Goal: Find specific page/section: Find specific page/section

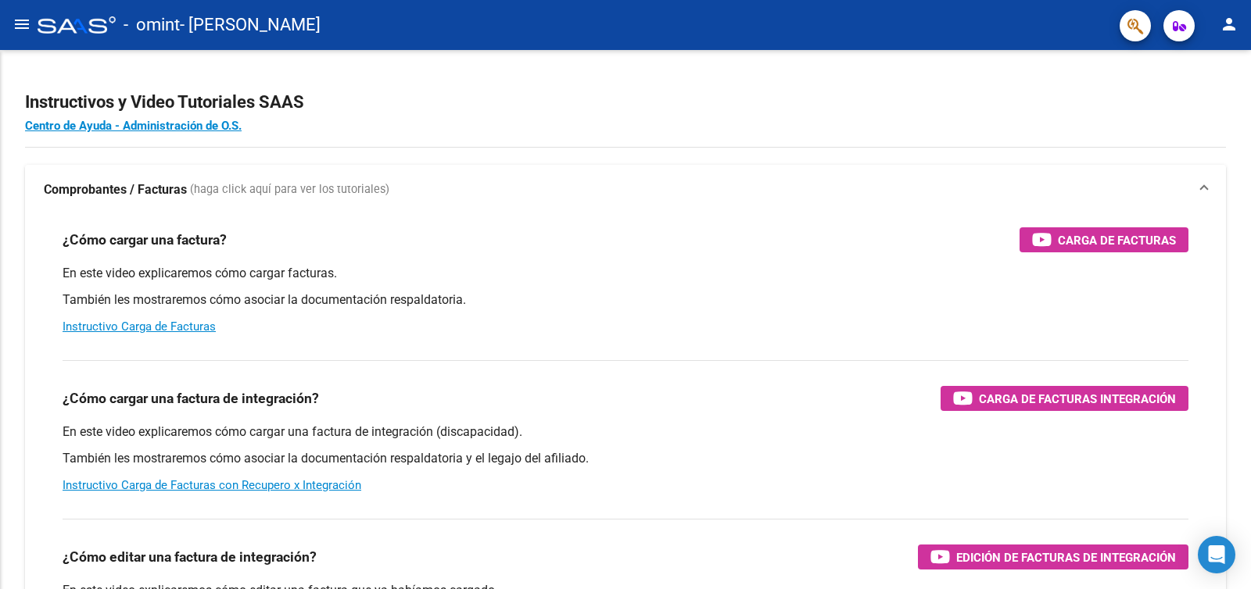
click at [27, 23] on mat-icon "menu" at bounding box center [22, 24] width 19 height 19
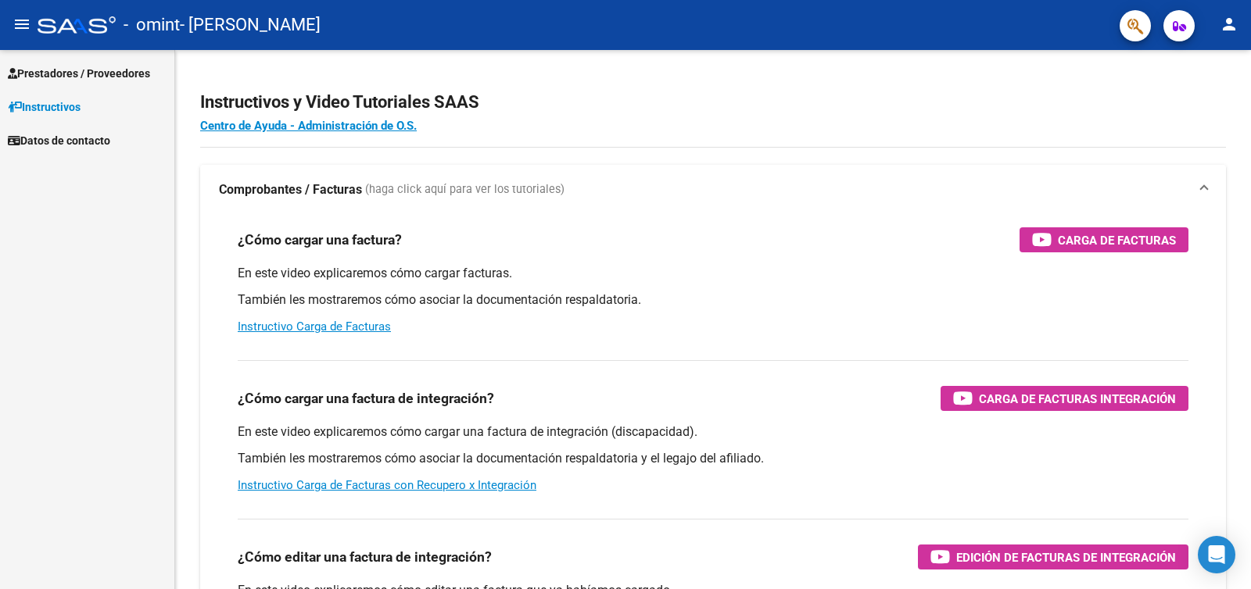
click at [51, 73] on span "Prestadores / Proveedores" at bounding box center [79, 73] width 142 height 17
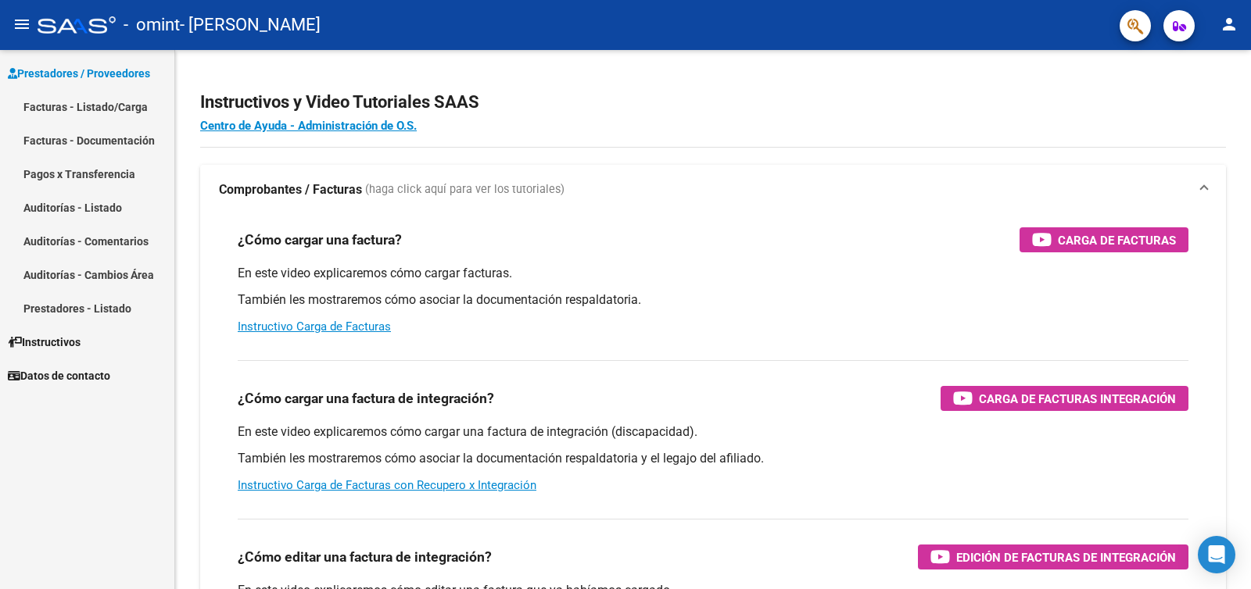
click at [90, 133] on link "Facturas - Documentación" at bounding box center [87, 141] width 174 height 34
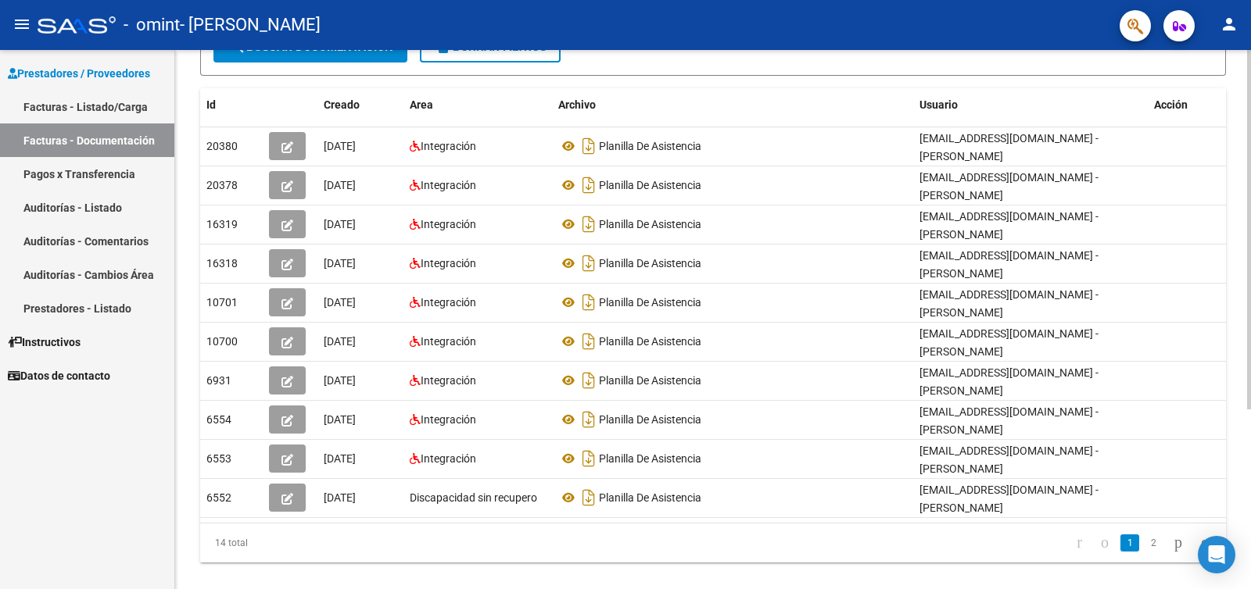
scroll to position [270, 0]
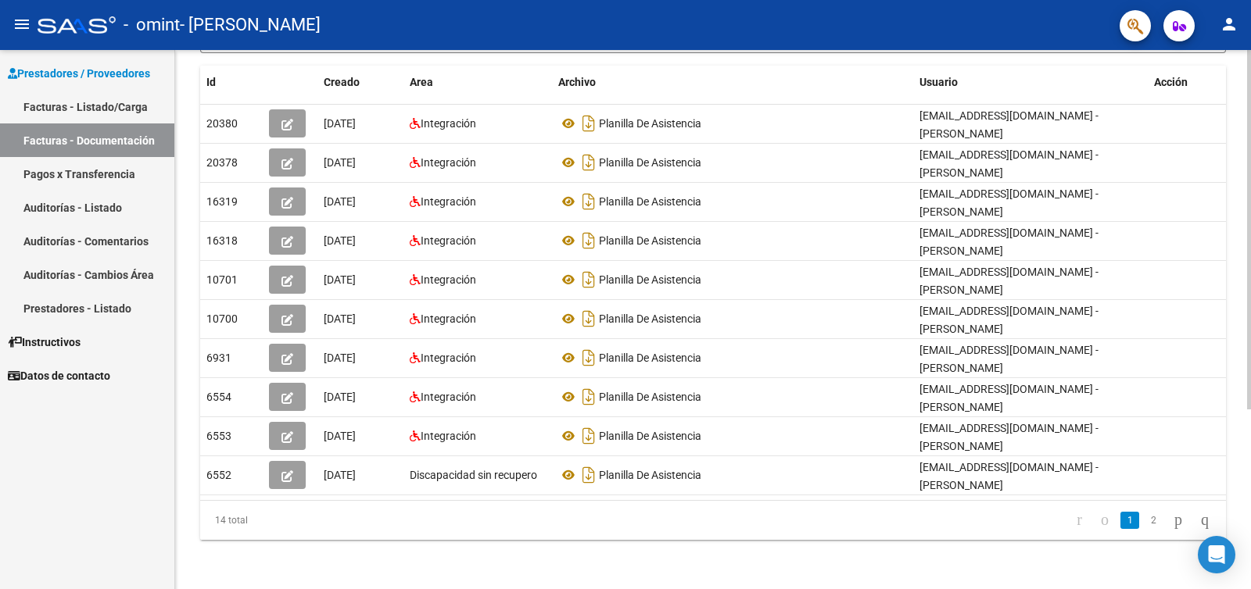
click at [1250, 360] on div at bounding box center [1249, 409] width 4 height 360
click at [1221, 527] on div "PRESTADORES -> Comprobantes - Documentación Respaldatoria cloud_download Export…" at bounding box center [715, 185] width 1080 height 810
click at [972, 496] on datatable-selection "20380 [DATE] Integración Planilla De Asistencia [EMAIL_ADDRESS][DOMAIN_NAME] - …" at bounding box center [713, 492] width 1026 height 14
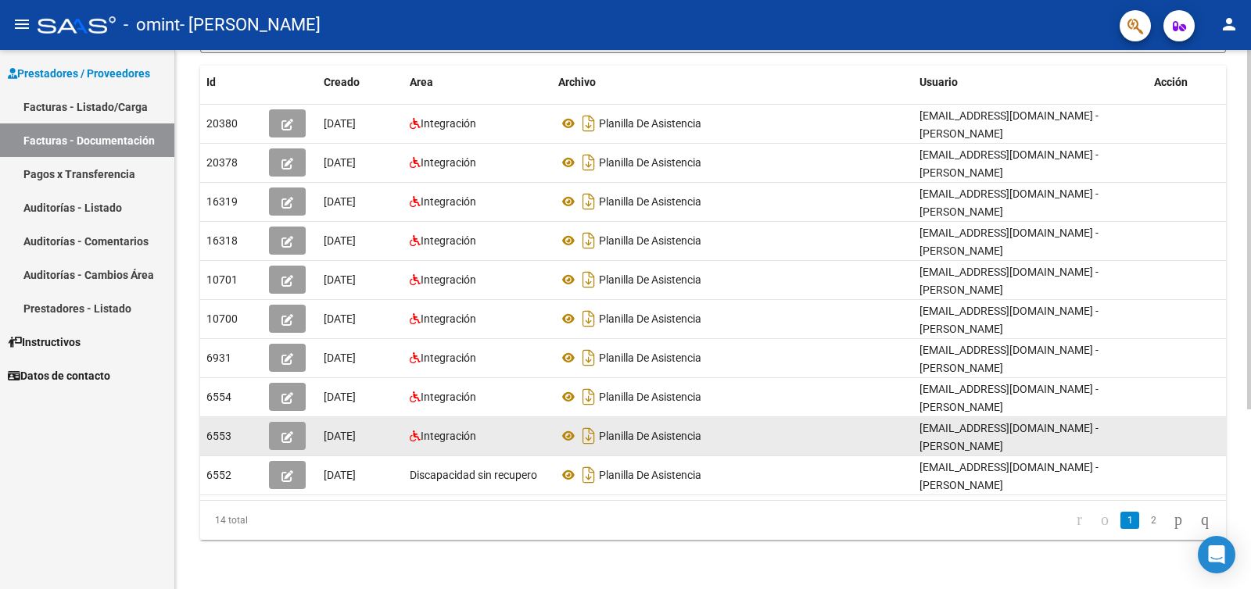
click at [1188, 424] on datatable-body-cell at bounding box center [1187, 436] width 78 height 38
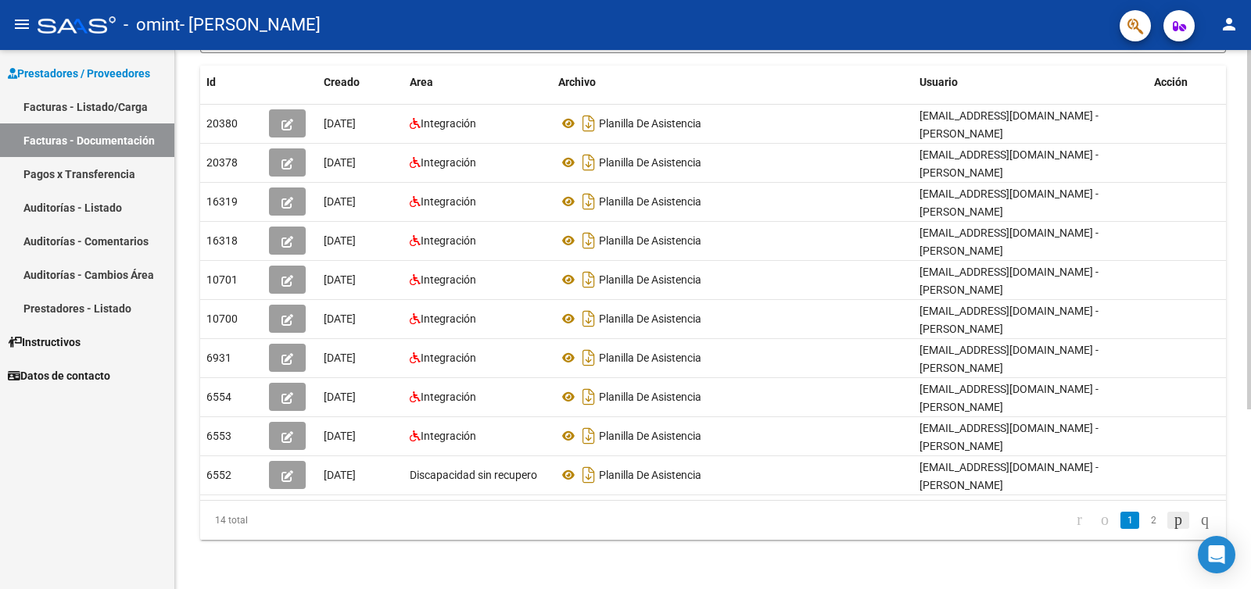
click at [1172, 528] on icon "go to next page" at bounding box center [1178, 519] width 13 height 19
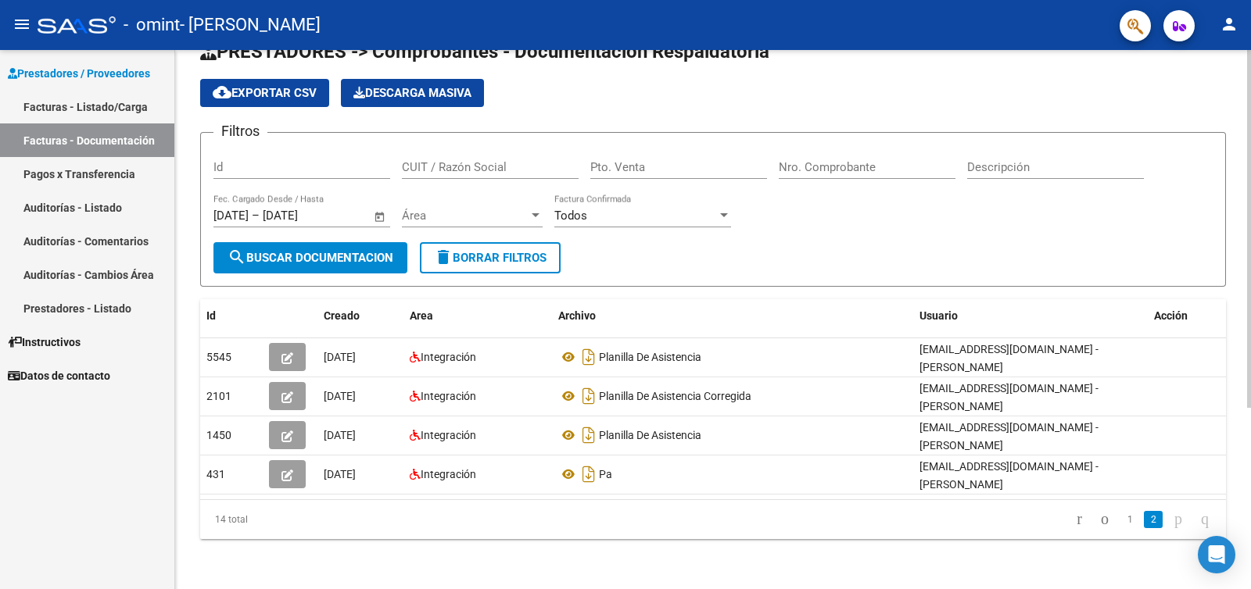
scroll to position [31, 0]
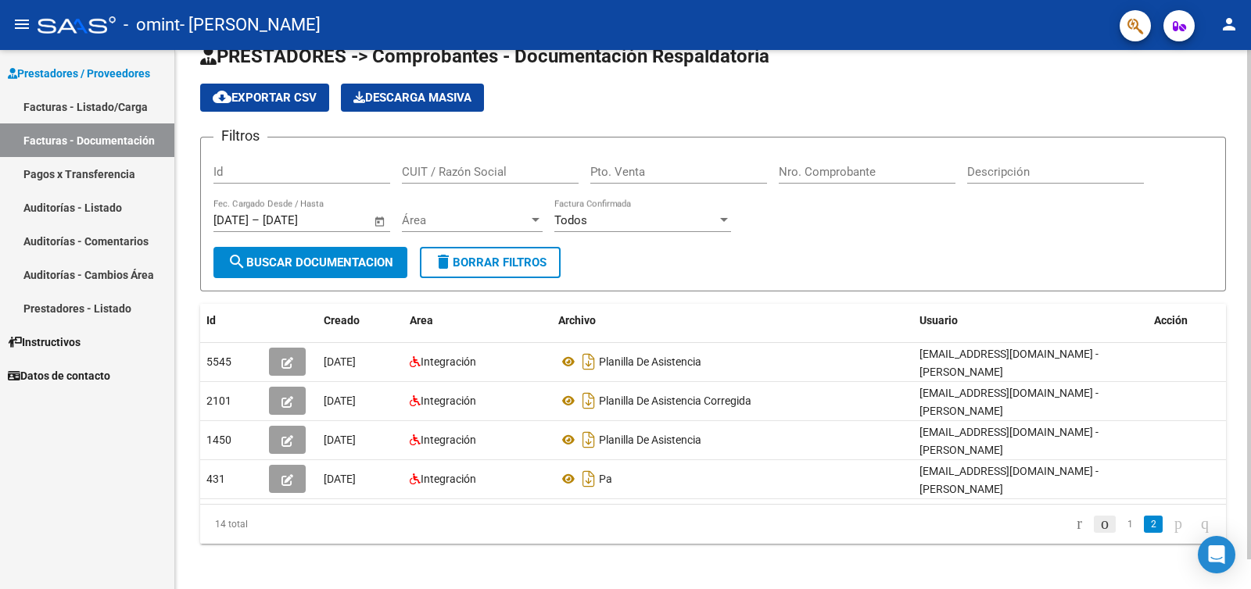
click at [1098, 522] on icon "go to previous page" at bounding box center [1104, 523] width 13 height 19
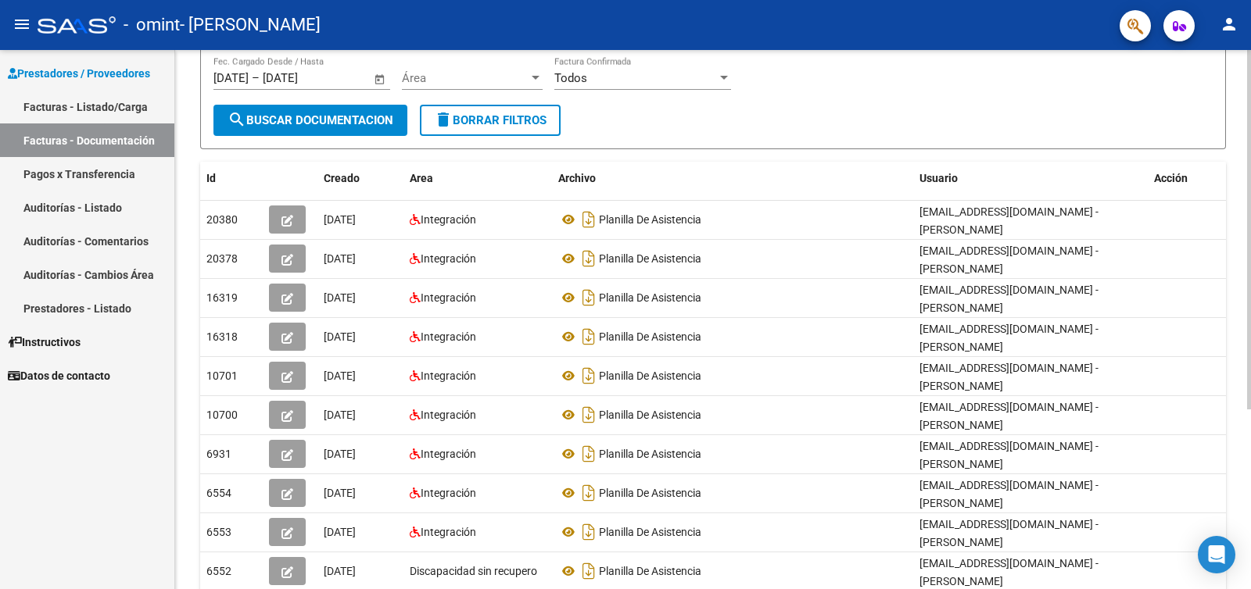
scroll to position [175, 0]
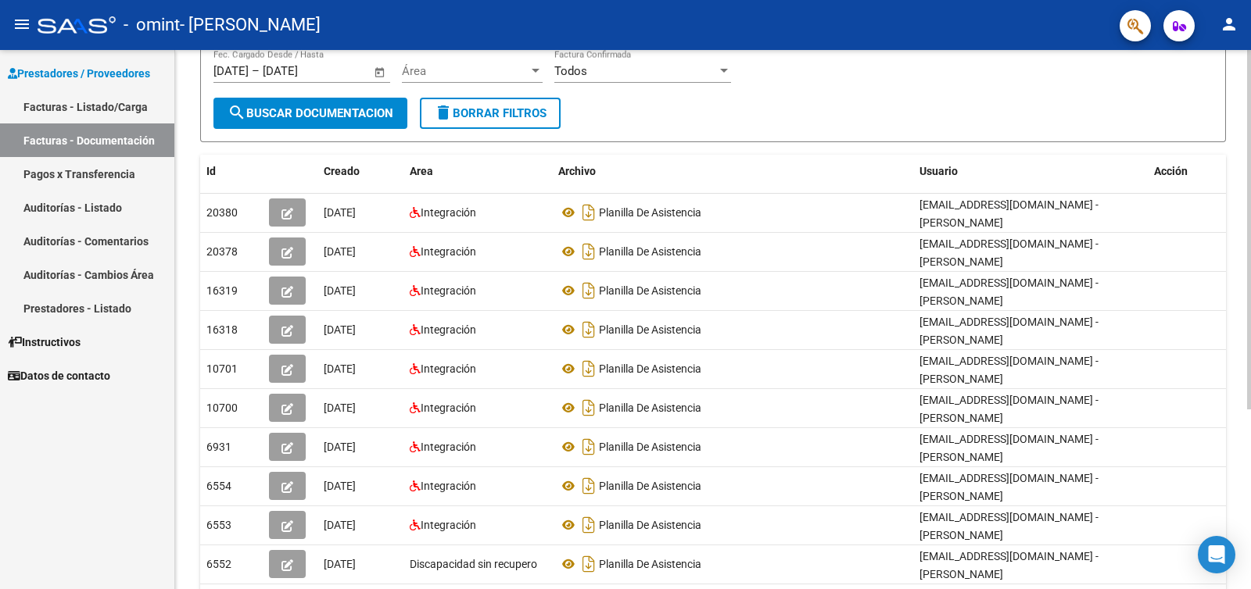
click at [1250, 237] on div at bounding box center [1249, 350] width 4 height 360
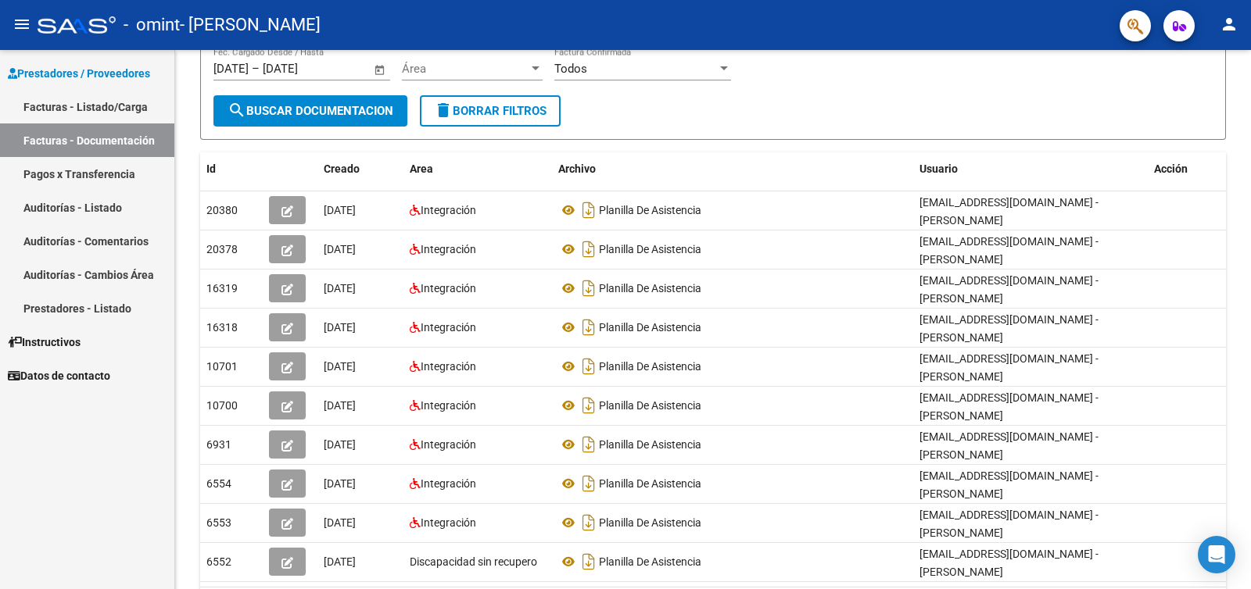
click at [52, 95] on link "Facturas - Listado/Carga" at bounding box center [87, 107] width 174 height 34
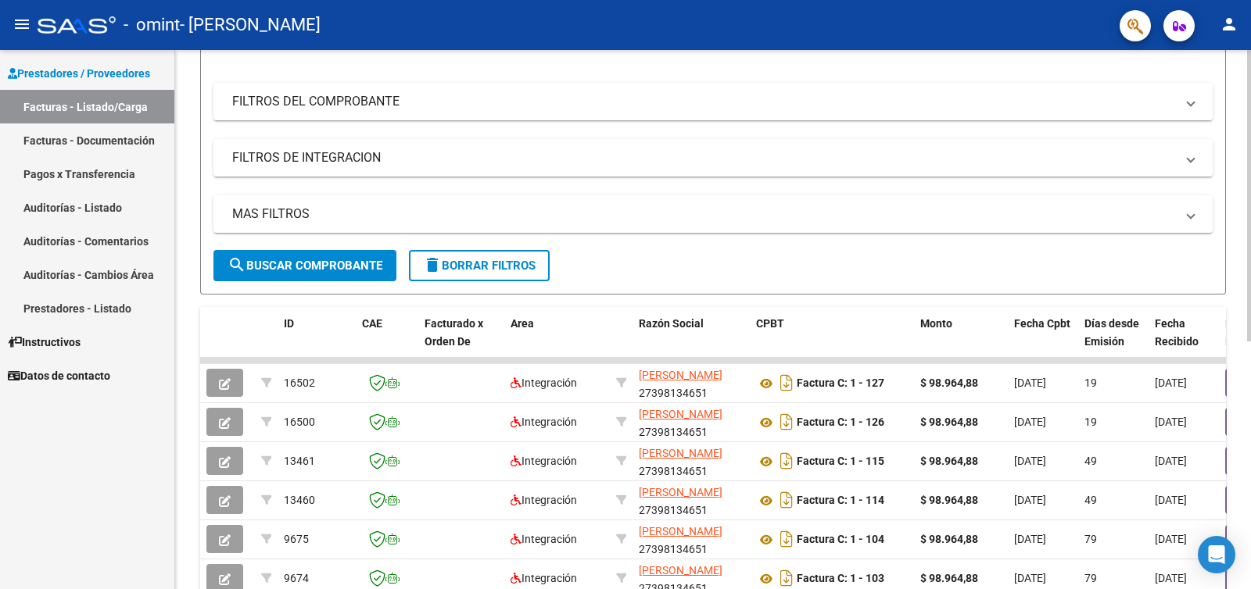
scroll to position [457, 0]
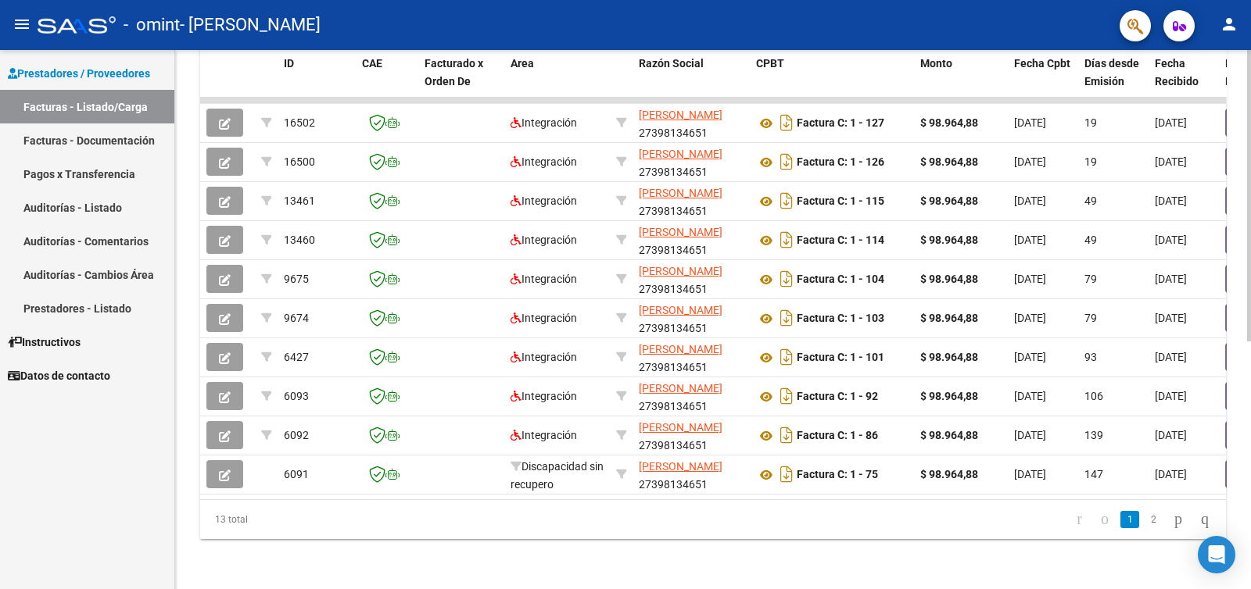
click at [1250, 414] on div at bounding box center [1249, 443] width 4 height 292
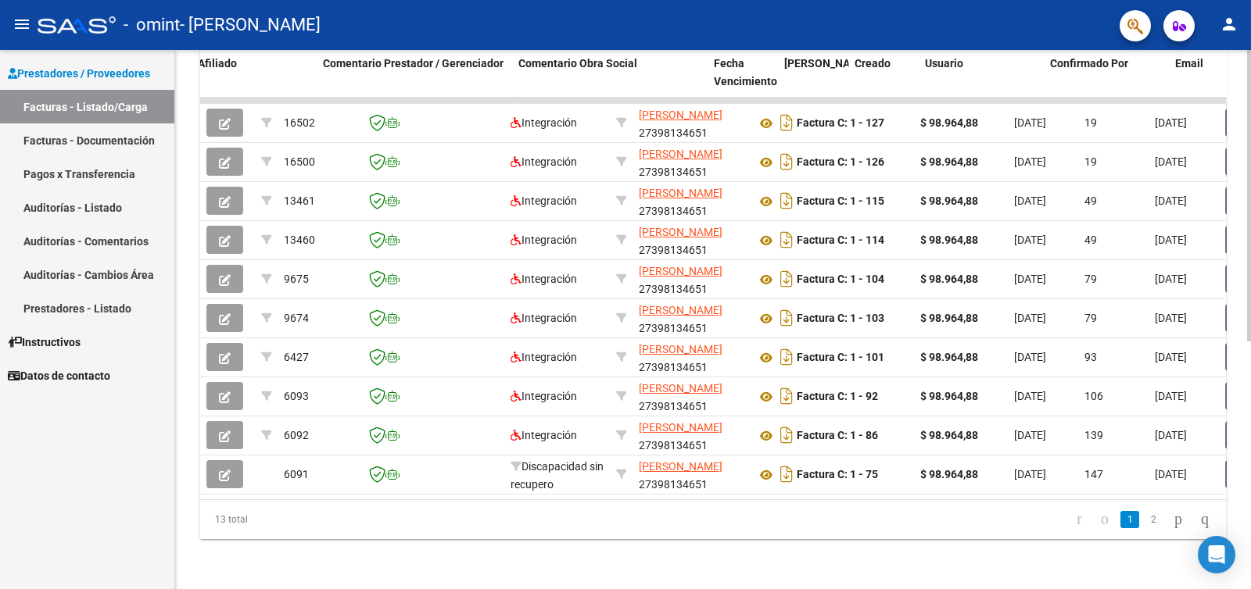
scroll to position [0, 2270]
